Goal: Navigation & Orientation: Find specific page/section

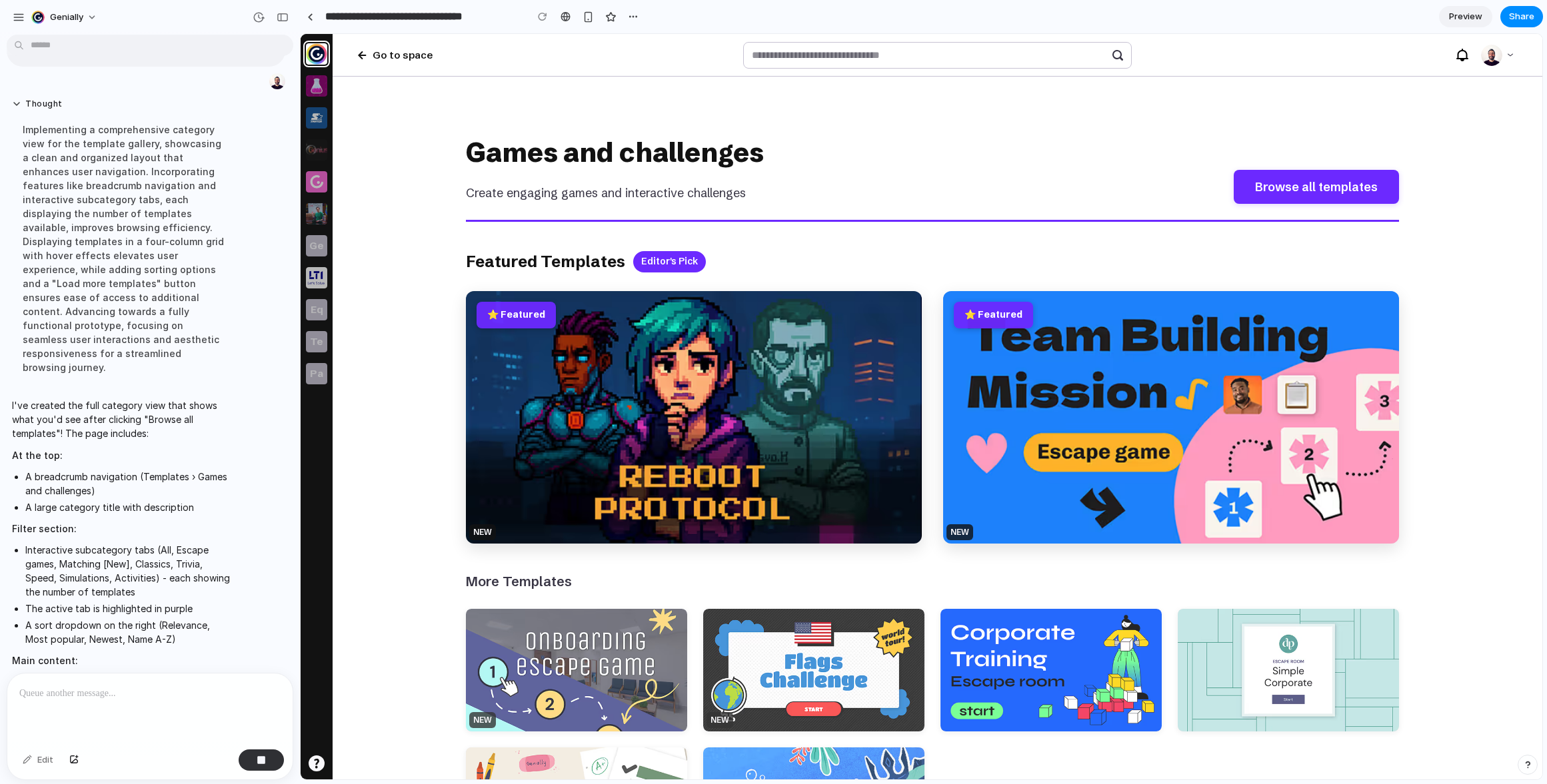
scroll to position [816, 0]
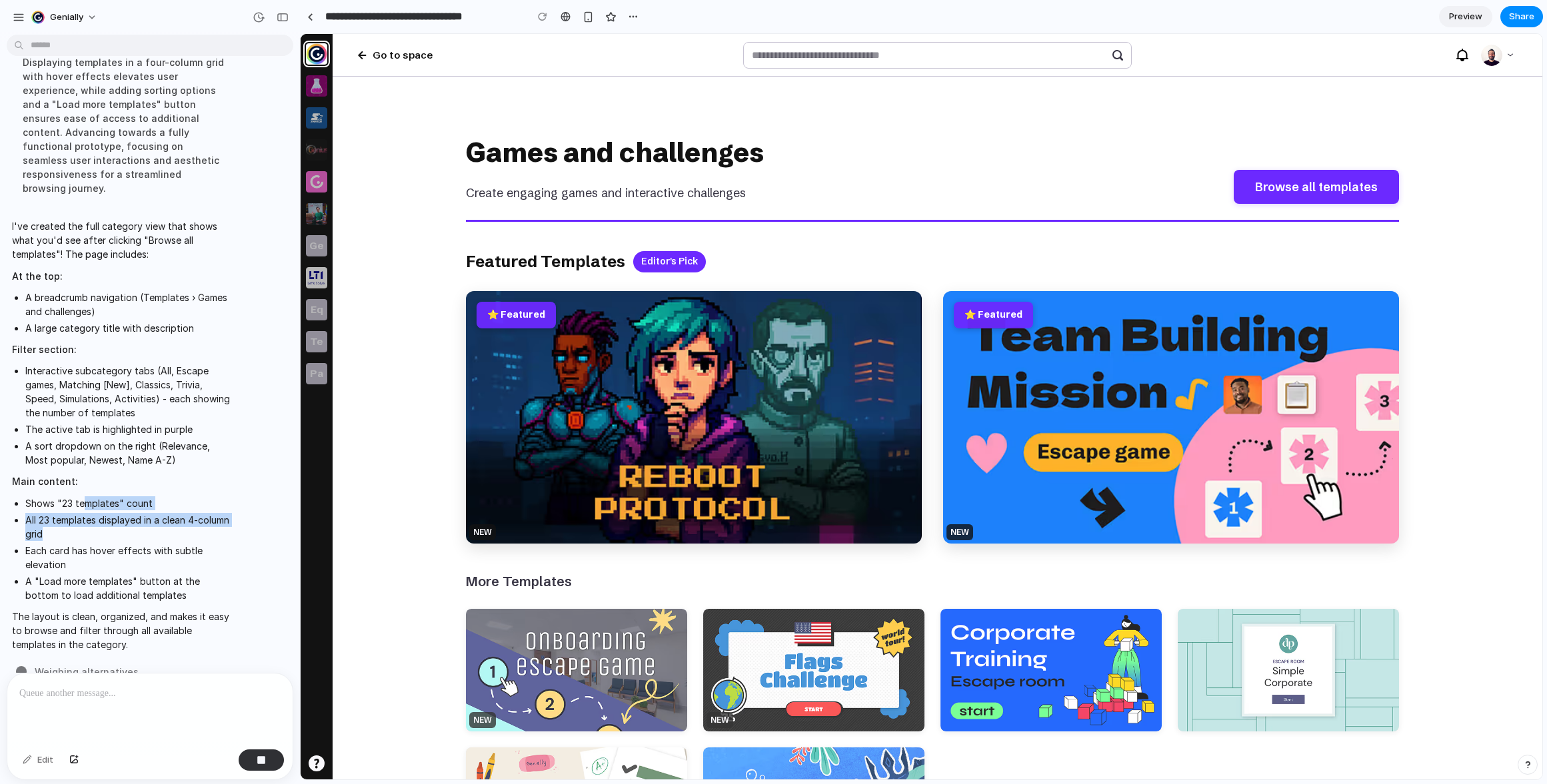
drag, startPoint x: 86, startPoint y: 473, endPoint x: 219, endPoint y: 502, distance: 136.1
click at [219, 502] on ul "Shows "23 templates" count All 23 templates displayed in a clean 4-column grid …" at bounding box center [123, 550] width 223 height 106
click at [219, 513] on li "All 23 templates displayed in a clean 4-column grid" at bounding box center [129, 526] width 209 height 28
drag, startPoint x: 120, startPoint y: 491, endPoint x: 181, endPoint y: 505, distance: 62.6
click at [181, 513] on li "All 23 templates displayed in a clean 4-column grid" at bounding box center [129, 526] width 209 height 28
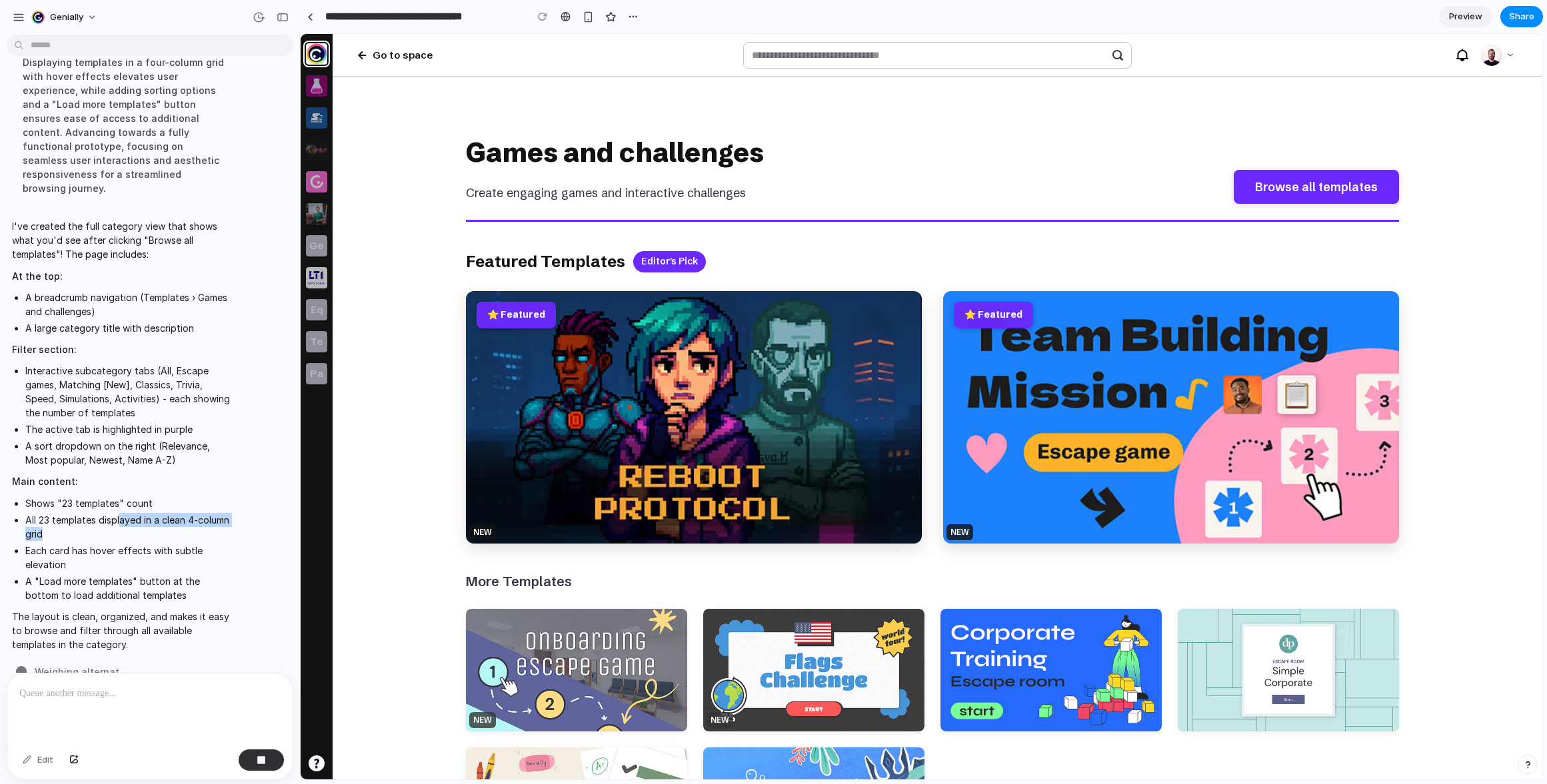
click at [181, 513] on li "All 23 templates displayed in a clean 4-column grid" at bounding box center [129, 526] width 209 height 28
drag, startPoint x: 60, startPoint y: 491, endPoint x: 95, endPoint y: 523, distance: 47.4
click at [95, 523] on ul "Shows "23 templates" count All 23 templates displayed in a clean 4-column grid …" at bounding box center [123, 550] width 223 height 106
click at [95, 543] on li "Each card has hover effects with subtle elevation" at bounding box center [129, 557] width 209 height 28
drag, startPoint x: 267, startPoint y: 595, endPoint x: 176, endPoint y: 564, distance: 96.1
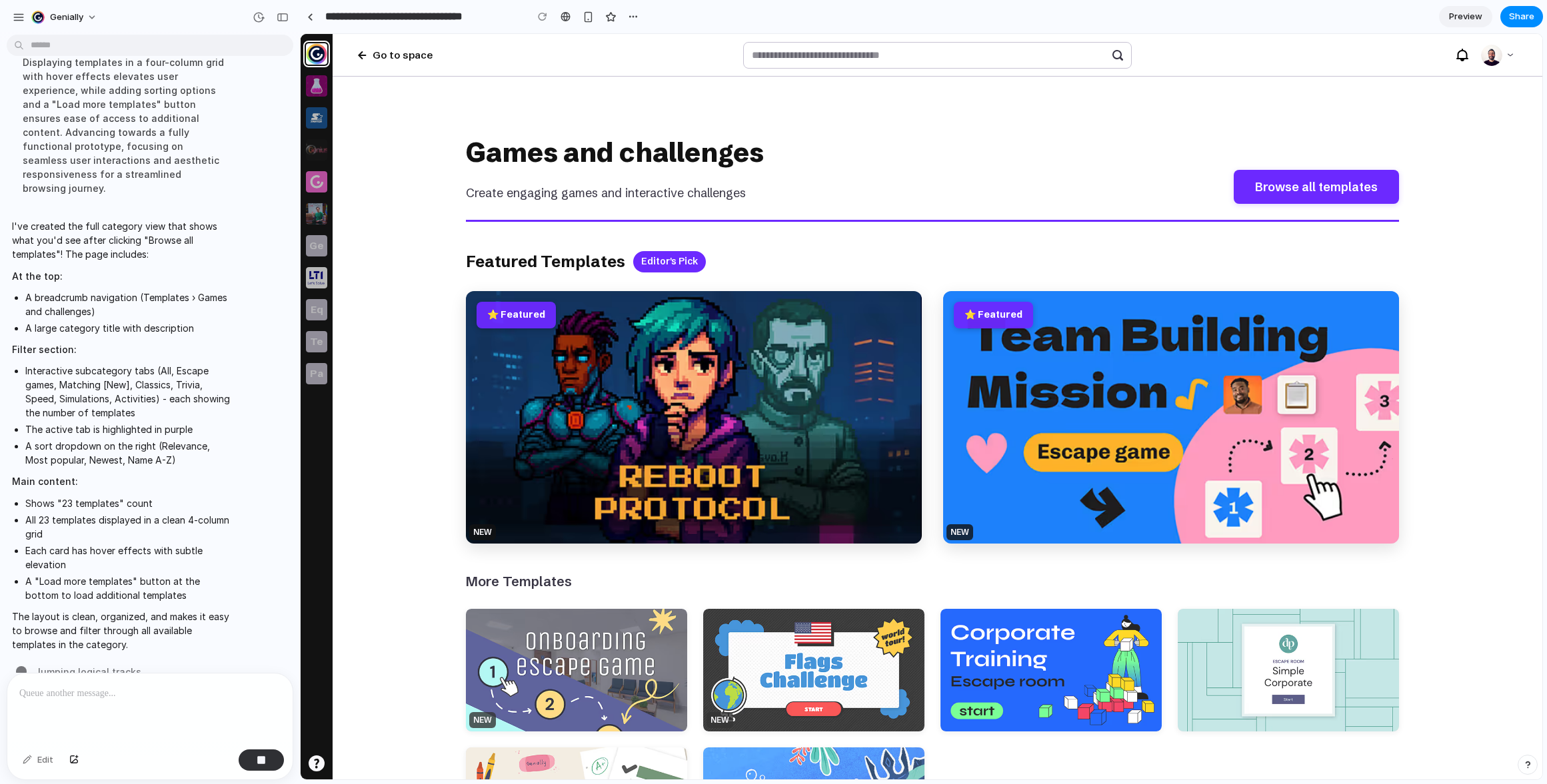
click at [179, 574] on li "A "Load more templates" button at the bottom to load additional templates" at bounding box center [129, 587] width 209 height 28
drag, startPoint x: 148, startPoint y: 551, endPoint x: 79, endPoint y: 574, distance: 72.7
click at [79, 574] on span "I've created the full category view that shows what you'd see after clicking "B…" at bounding box center [123, 435] width 223 height 432
drag, startPoint x: 79, startPoint y: 588, endPoint x: 166, endPoint y: 612, distance: 90.2
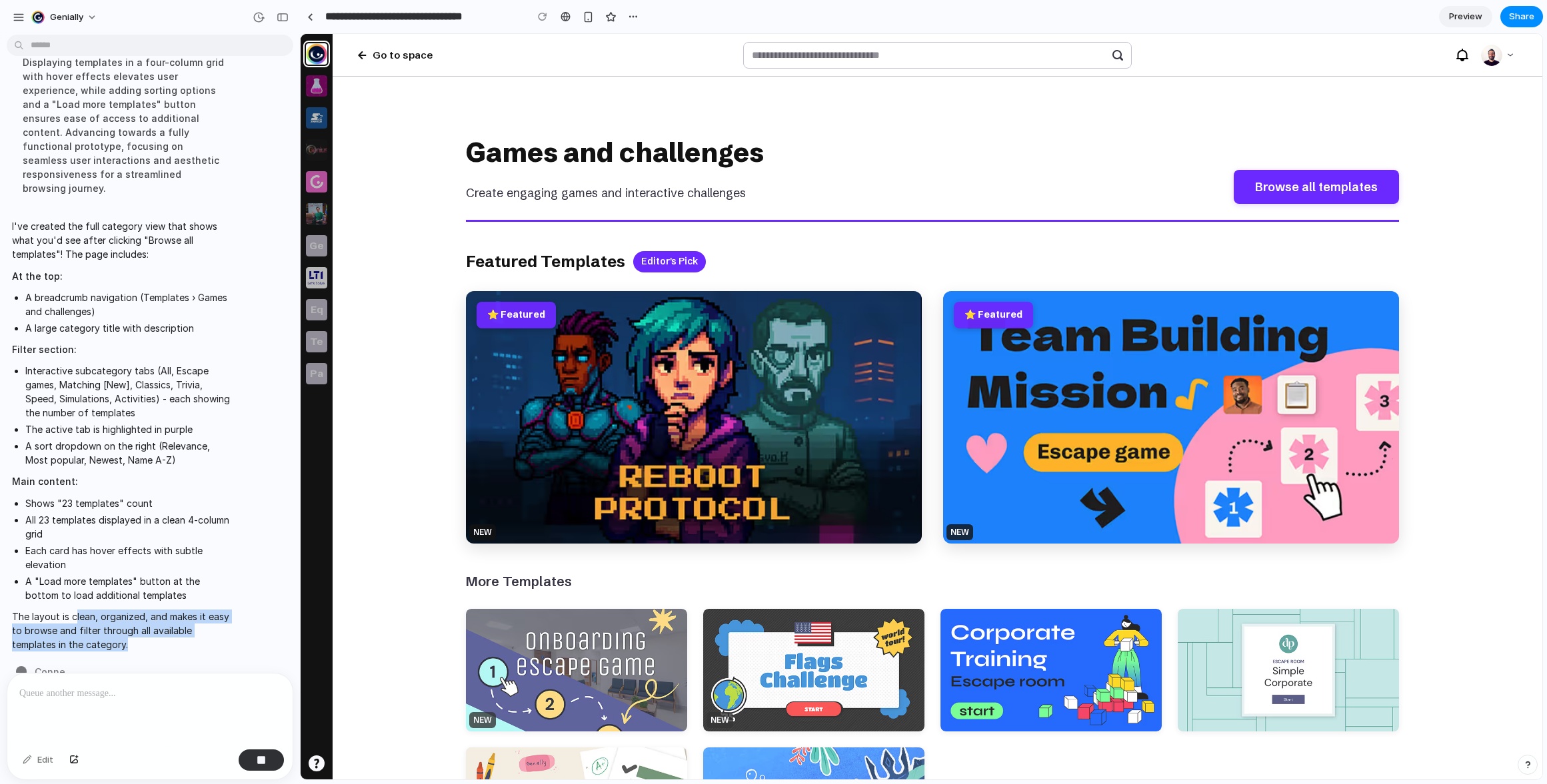
click at [166, 612] on p "The layout is clean, organized, and makes it easy to browse and filter through …" at bounding box center [123, 630] width 223 height 42
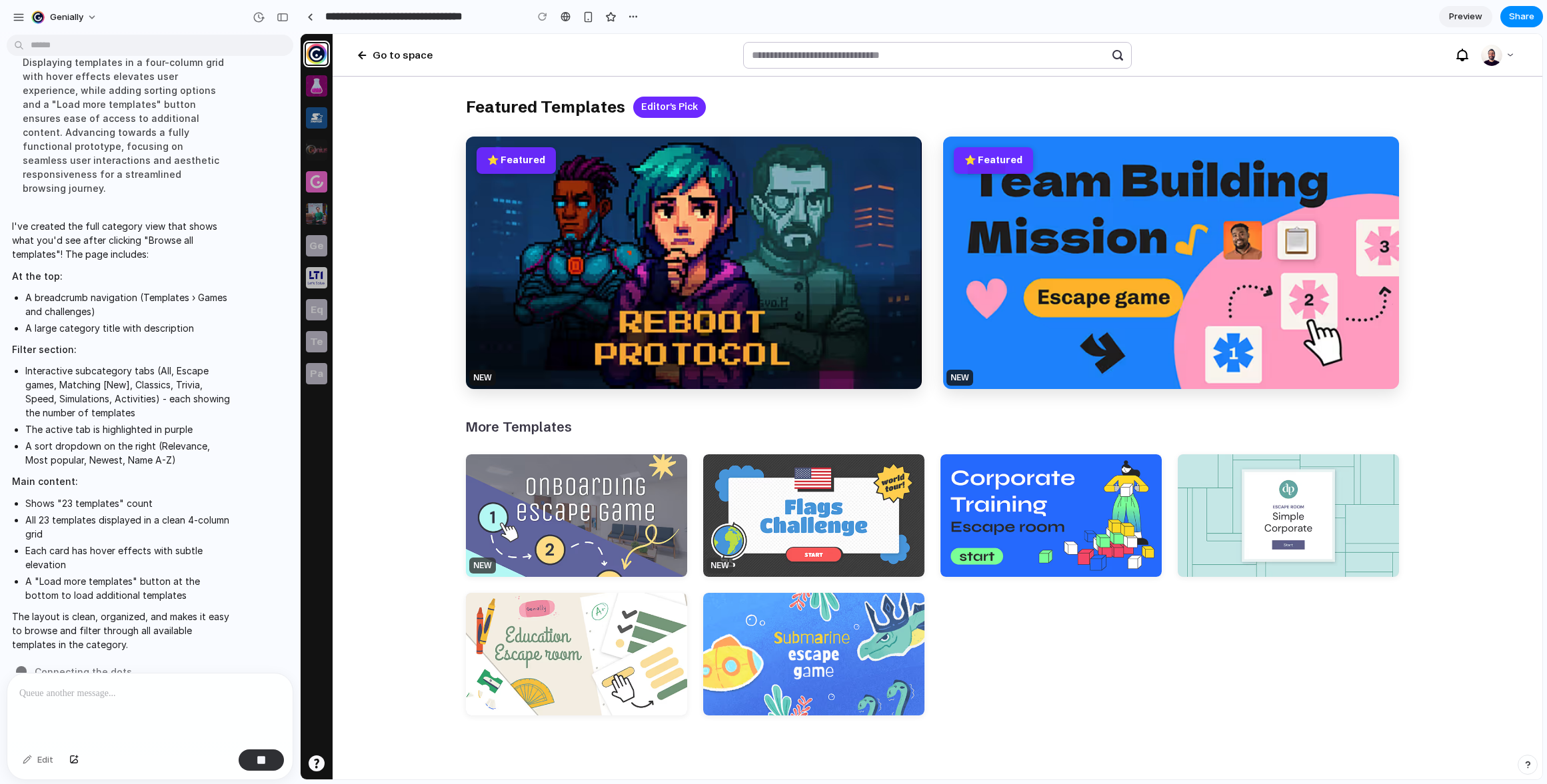
scroll to position [0, 0]
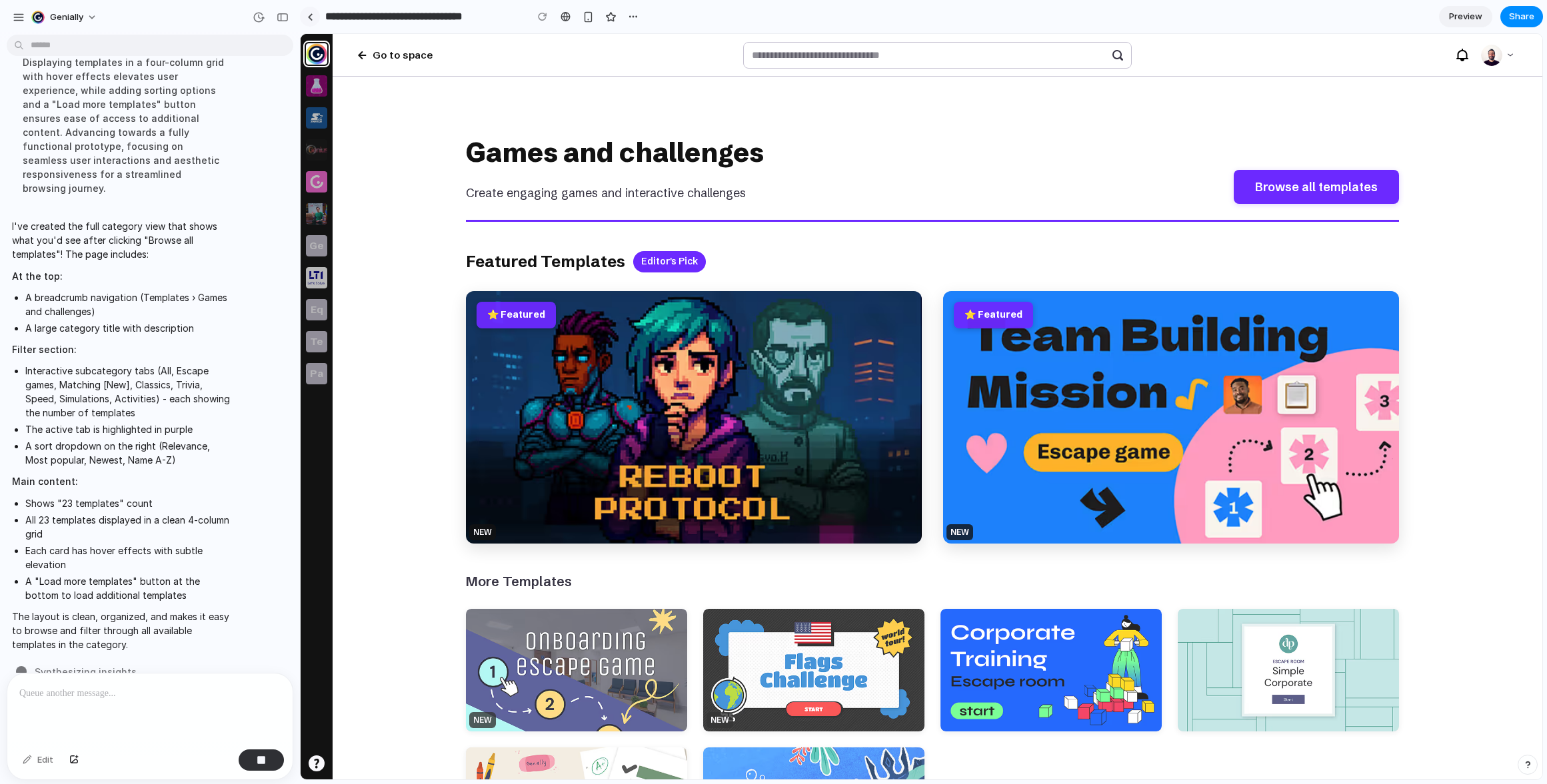
click at [305, 16] on link at bounding box center [310, 16] width 20 height 20
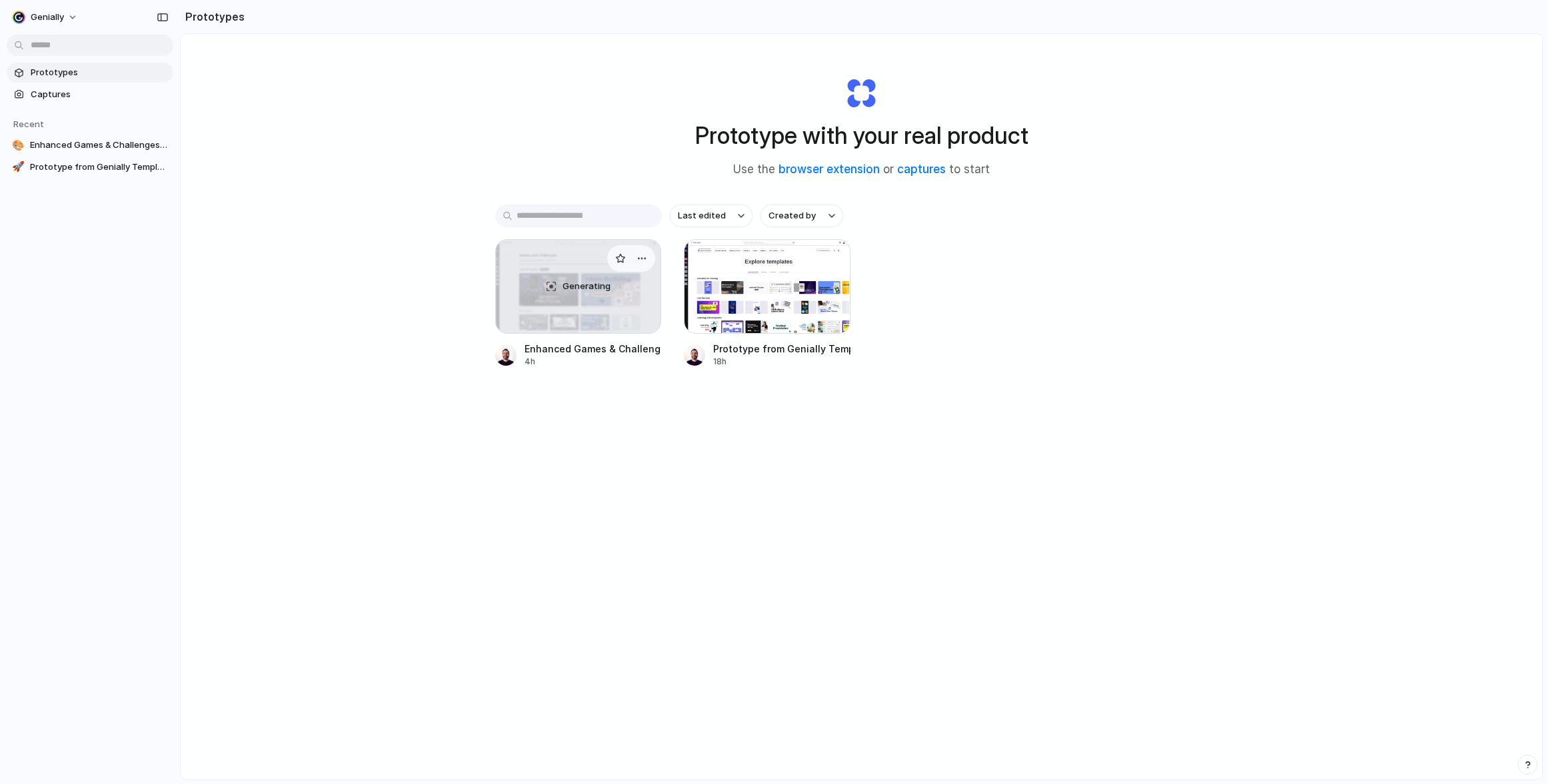
click at [601, 316] on div "Generating" at bounding box center [579, 286] width 165 height 93
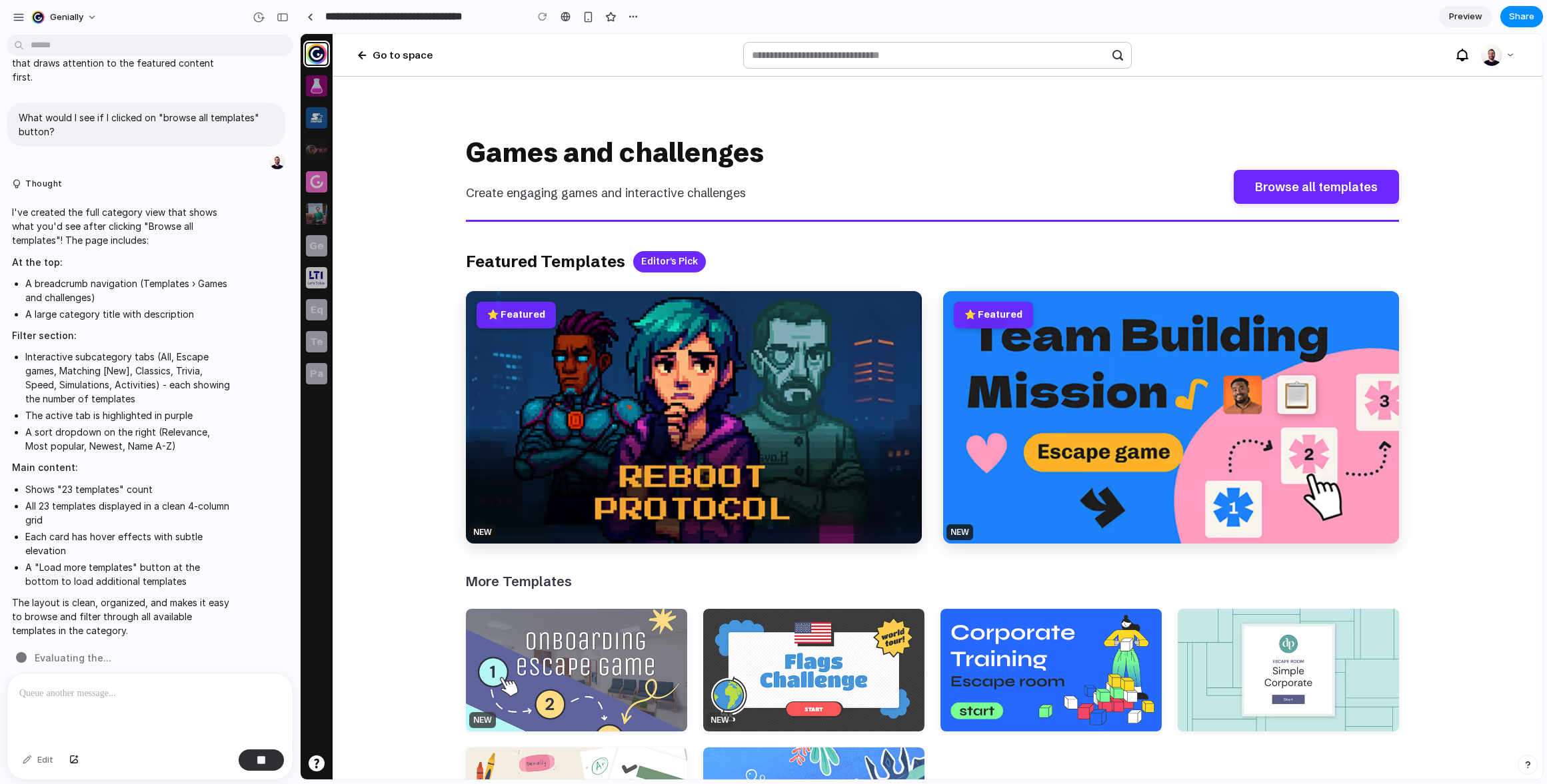
click at [278, 20] on div "button" at bounding box center [282, 17] width 12 height 9
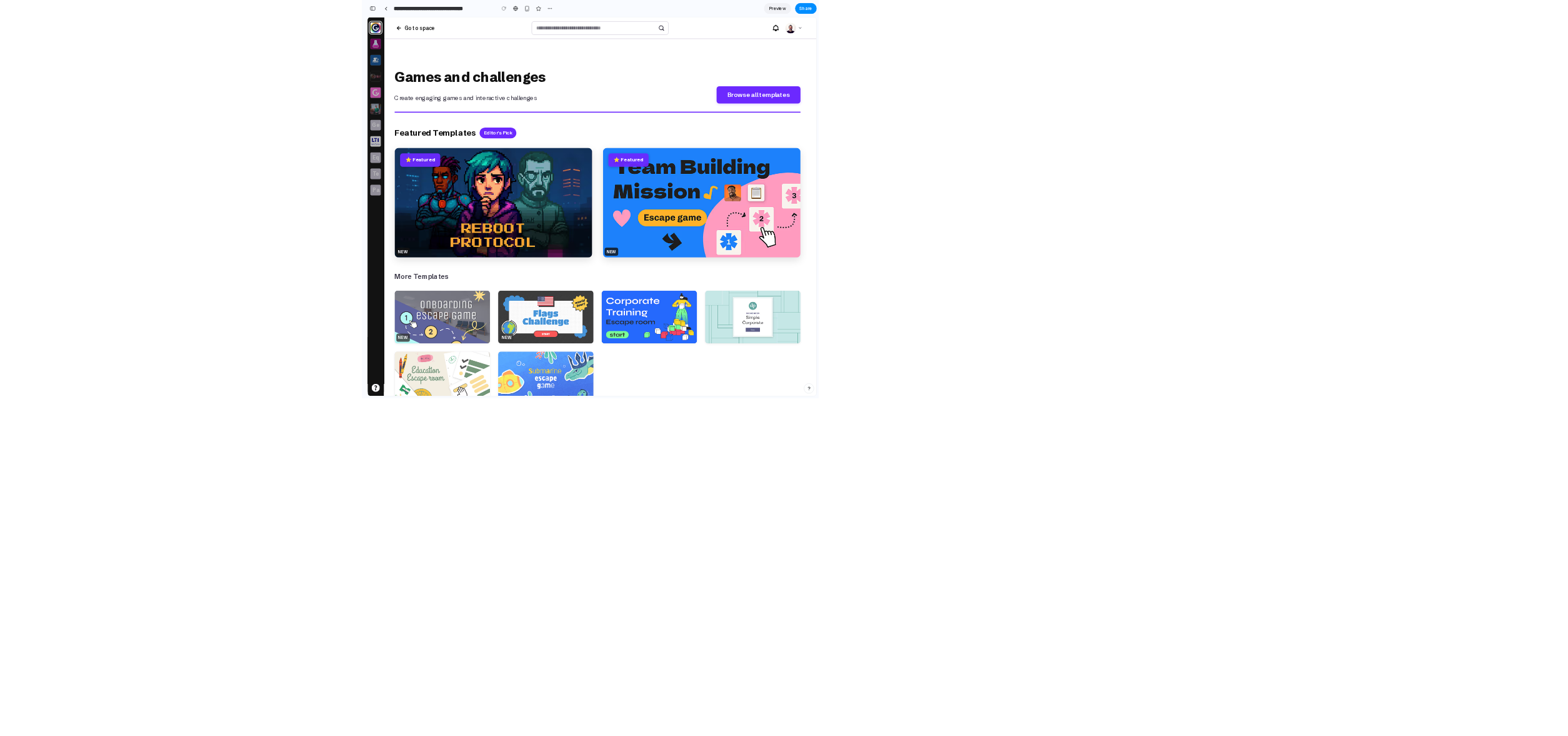
scroll to position [1495, 0]
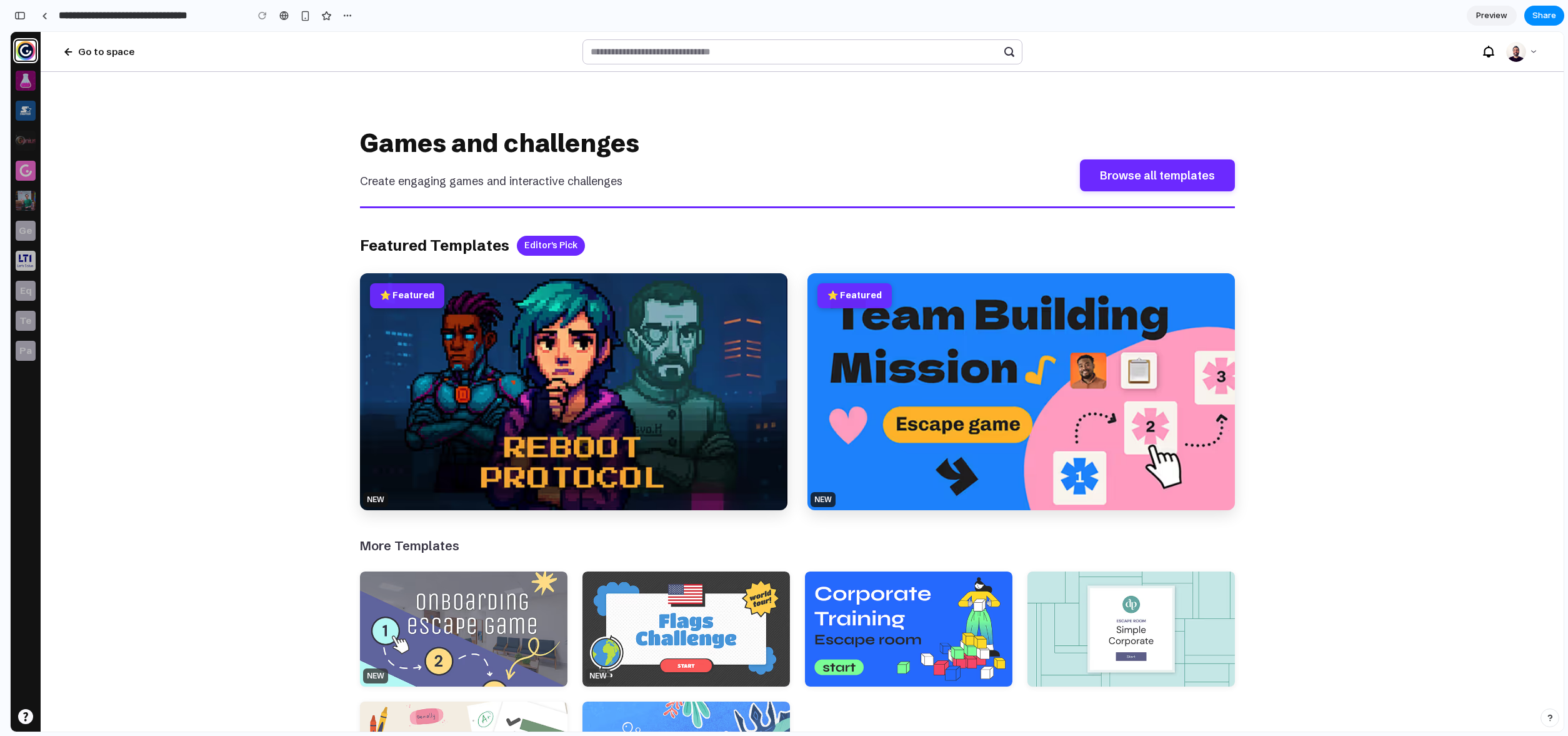
click at [539, 249] on div "Editor's Pick" at bounding box center [550, 246] width 68 height 20
click at [1040, 227] on section "Games and challenges Create engaging games and interactive challenges Browse al…" at bounding box center [797, 470] width 875 height 695
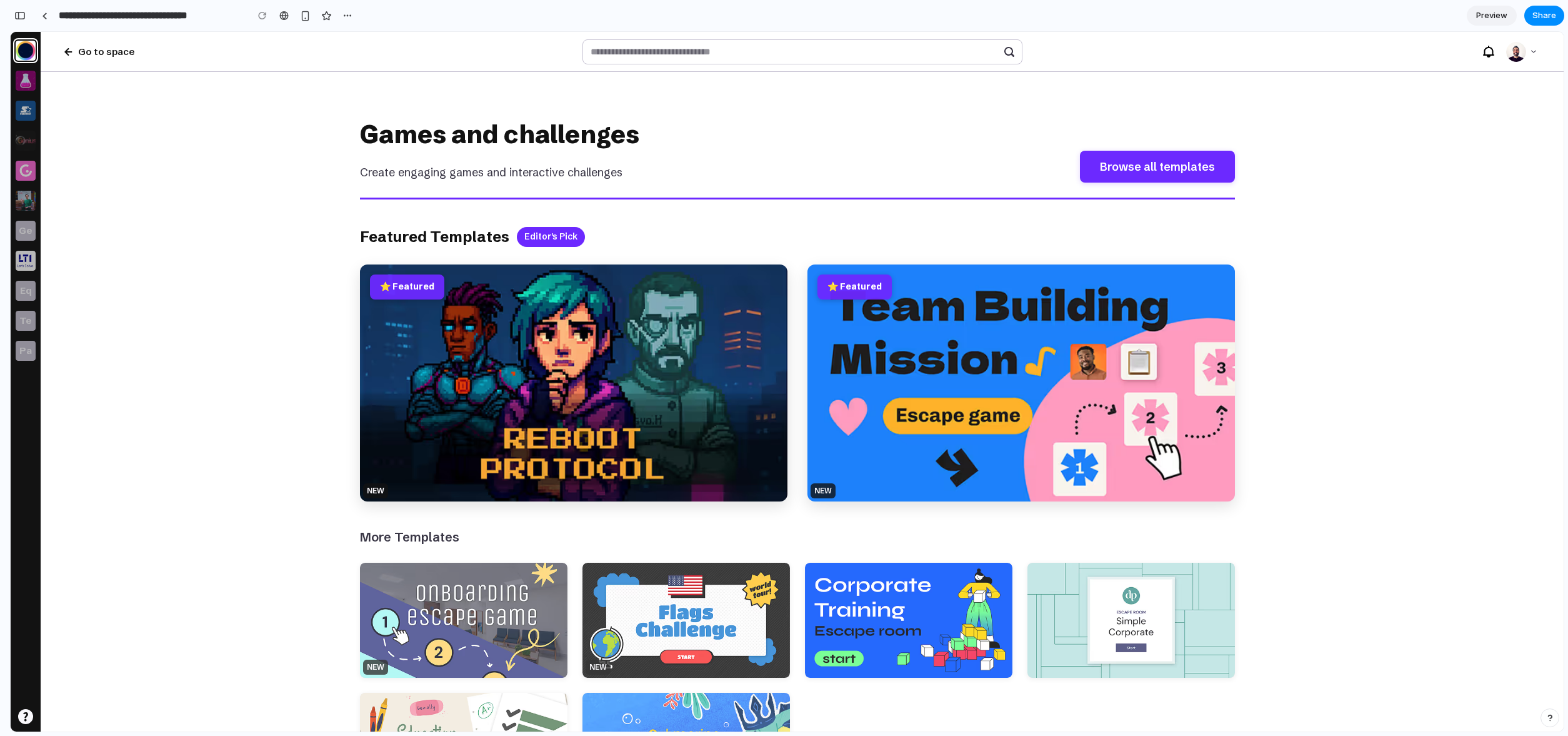
scroll to position [0, 0]
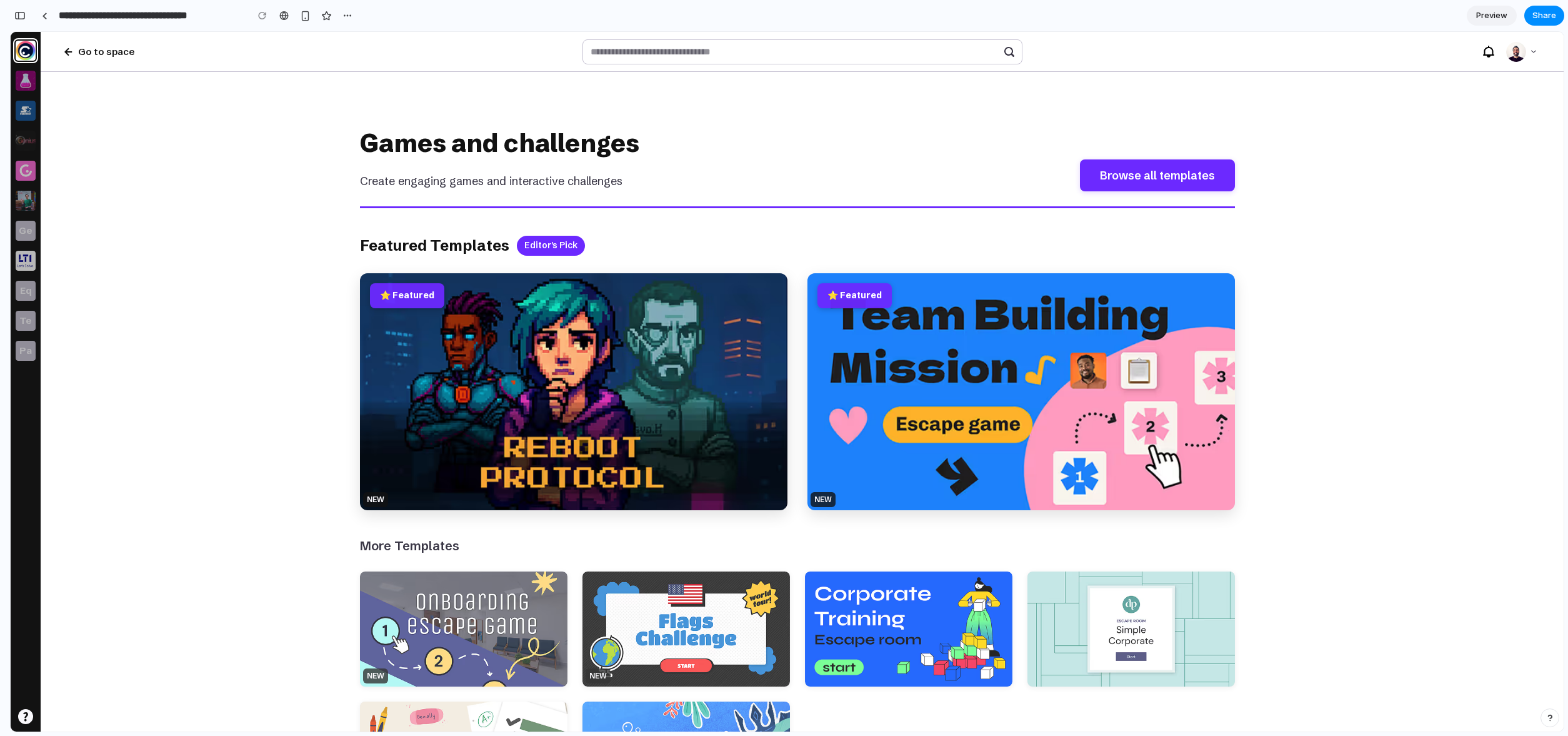
drag, startPoint x: 1480, startPoint y: 101, endPoint x: 1487, endPoint y: 52, distance: 49.5
click at [1450, 101] on div "Games and challenges Create engaging games and interactive challenges Browse al…" at bounding box center [797, 476] width 1514 height 760
click at [45, 16] on div at bounding box center [45, 16] width 6 height 7
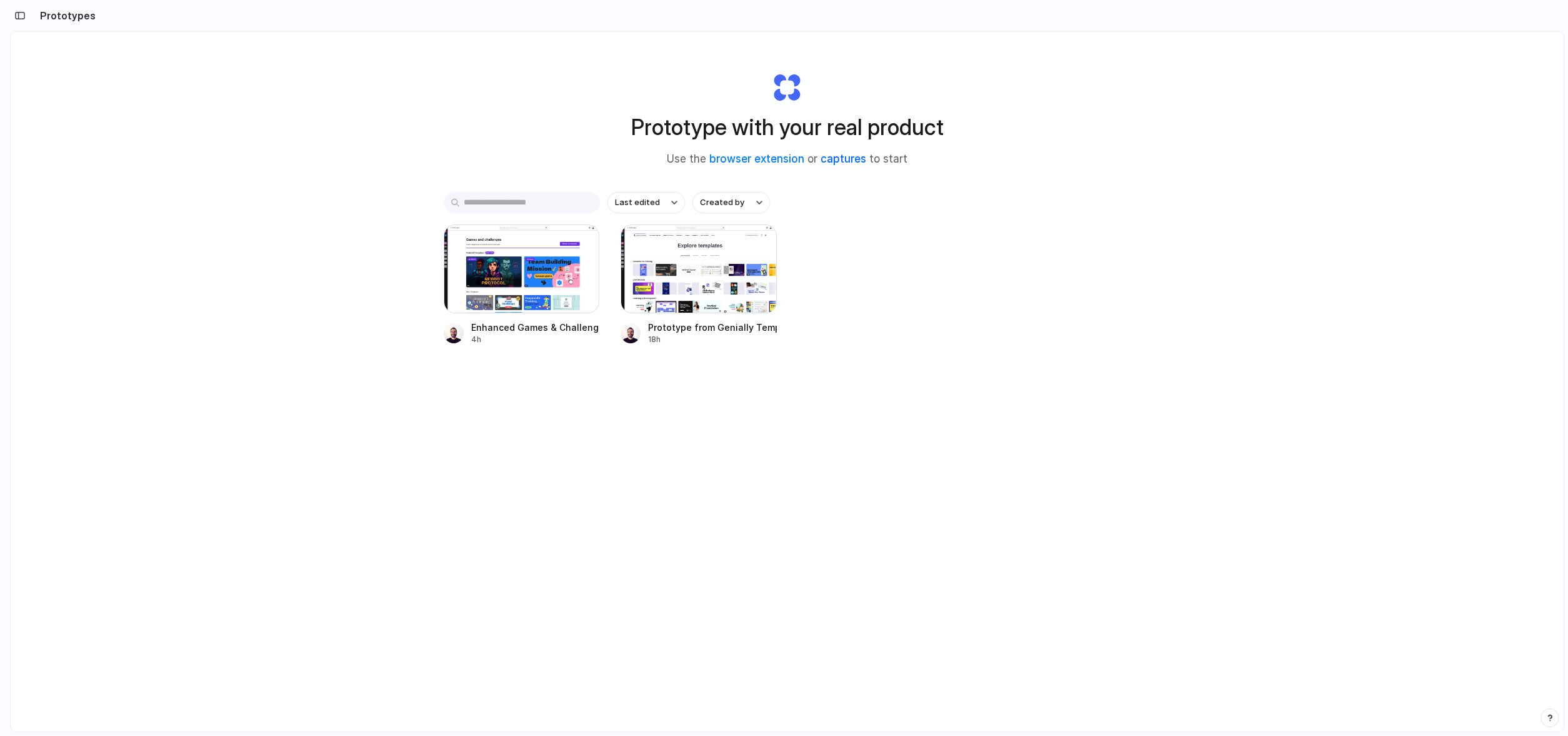
click at [846, 160] on link "captures" at bounding box center [843, 158] width 45 height 13
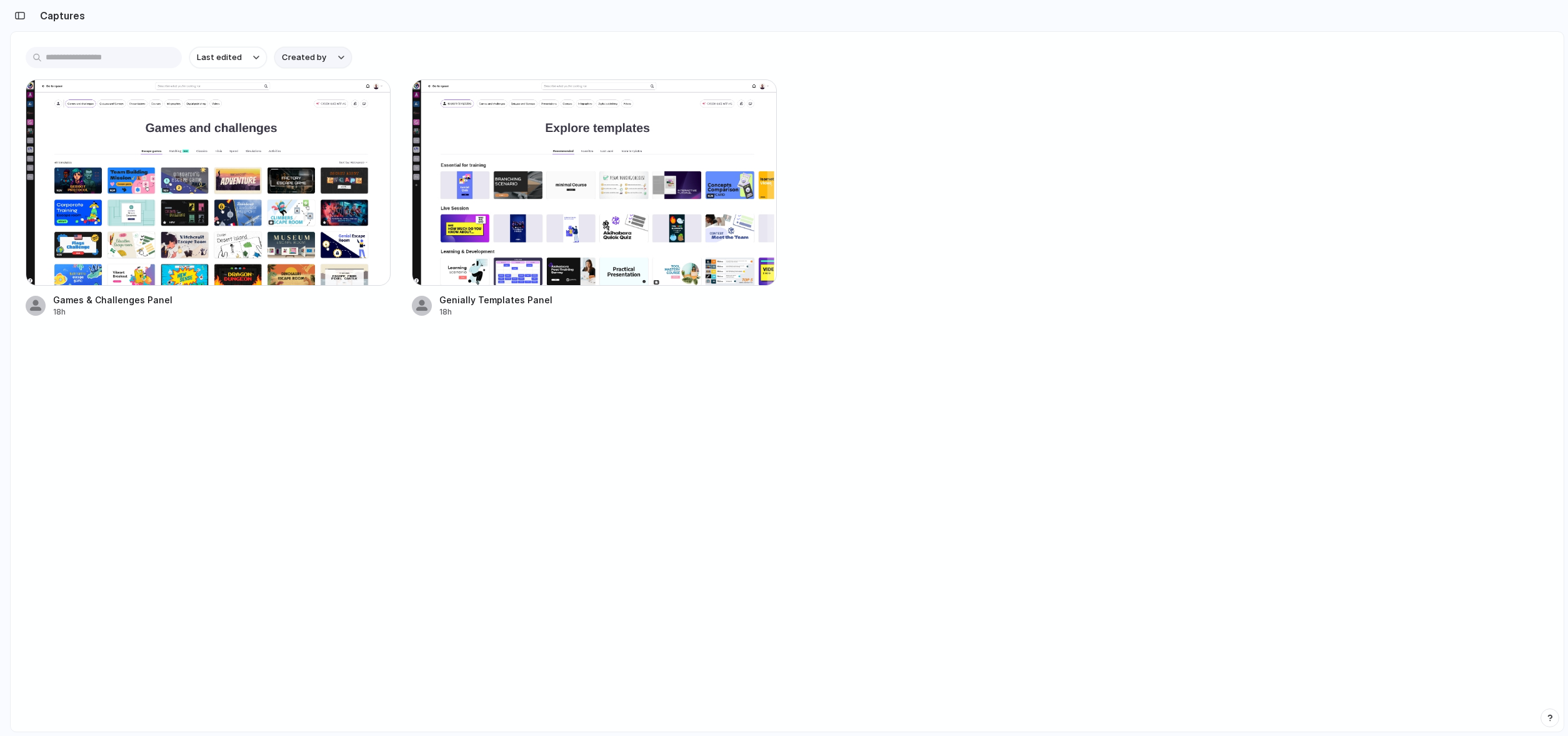
click at [304, 57] on span "Created by" at bounding box center [304, 57] width 45 height 13
click at [211, 59] on div "All users [PERSON_NAME]" at bounding box center [784, 368] width 1568 height 736
click at [211, 491] on main "Last edited Created by Games & Challenges Panel 18h Genially Templates Panel 18h" at bounding box center [787, 382] width 1555 height 701
click at [666, 152] on div at bounding box center [594, 182] width 365 height 207
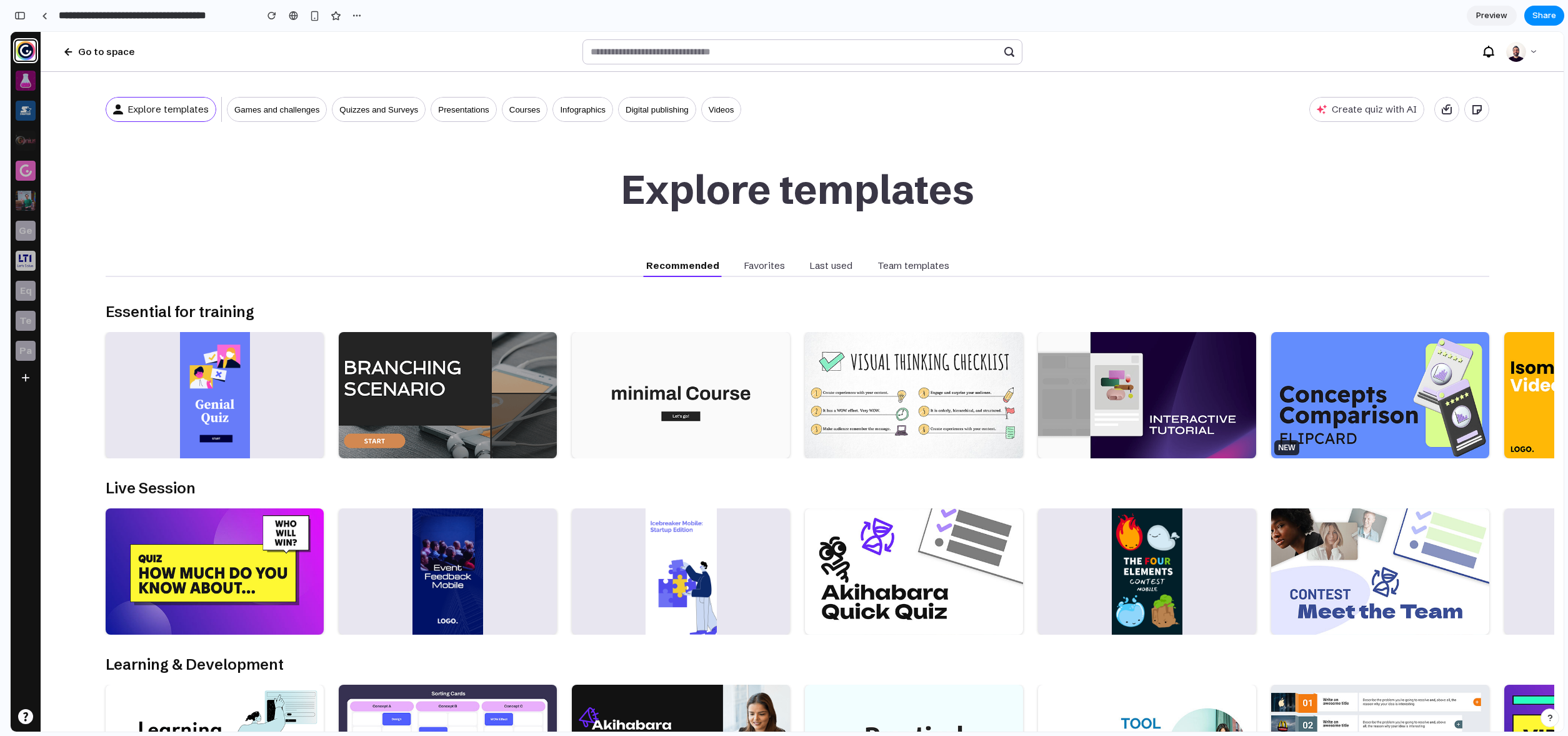
click at [761, 268] on p "Favorites" at bounding box center [764, 266] width 40 height 13
click at [320, 19] on button "button" at bounding box center [314, 15] width 19 height 19
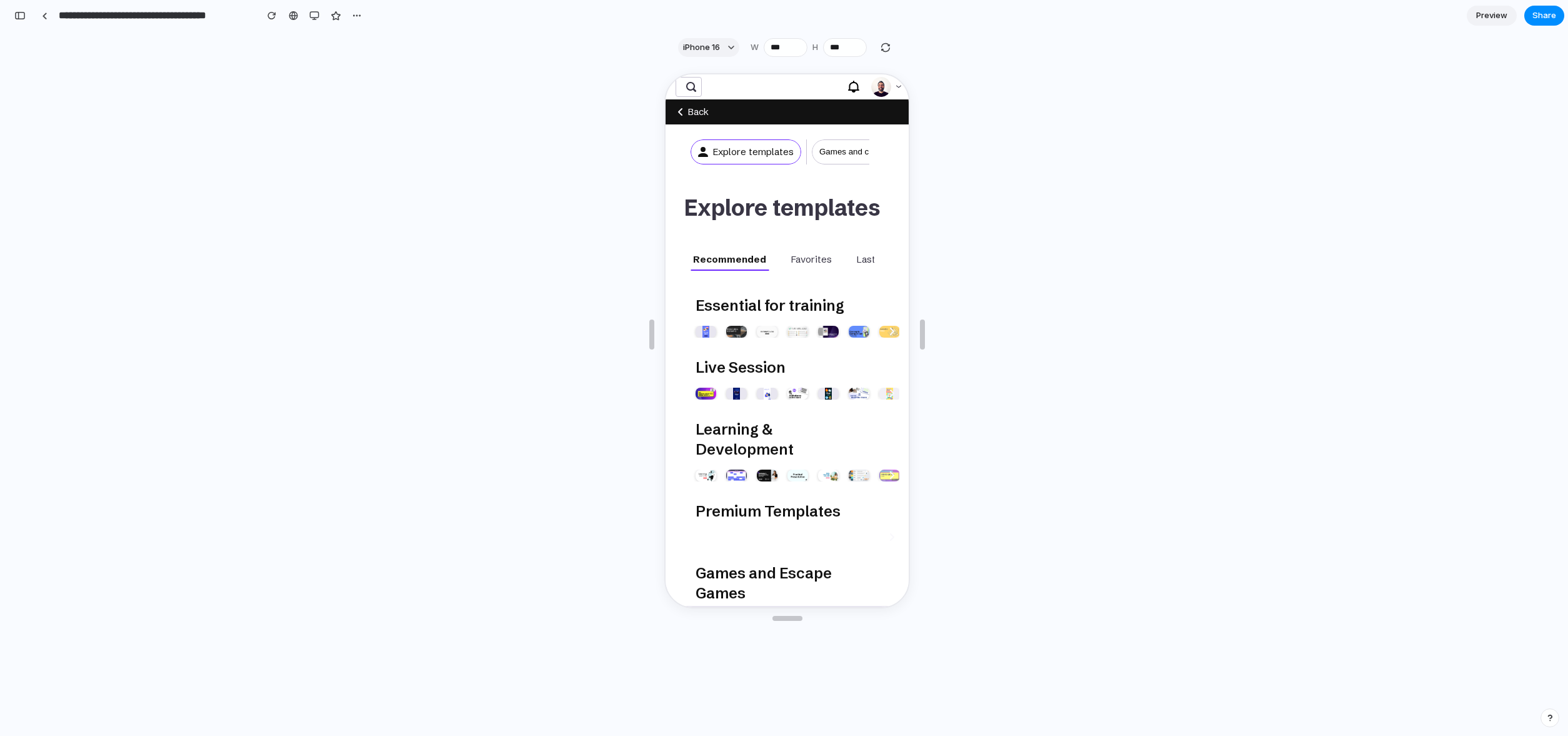
click at [432, 354] on div at bounding box center [787, 397] width 1553 height 669
